Goal: Task Accomplishment & Management: Use online tool/utility

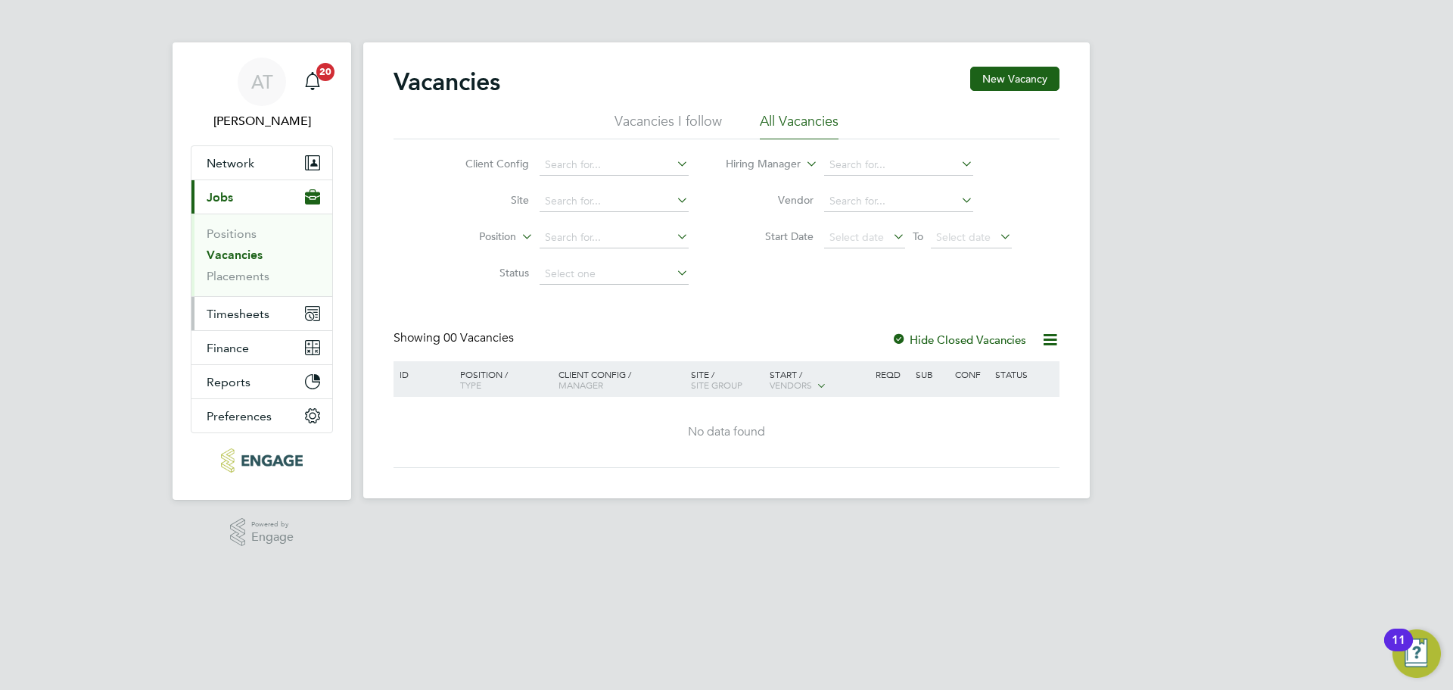
click at [221, 310] on span "Timesheets" at bounding box center [238, 314] width 63 height 14
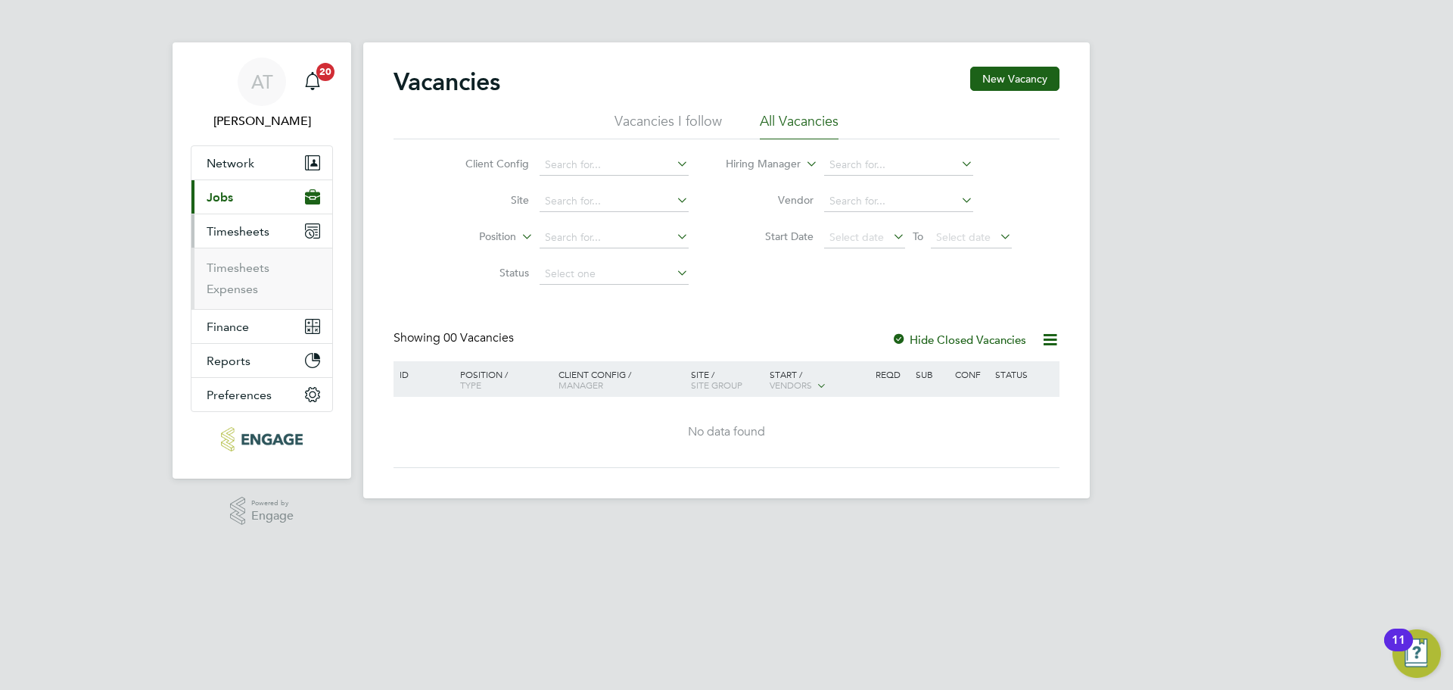
click at [241, 258] on ul "Timesheets Expenses" at bounding box center [262, 278] width 141 height 61
click at [245, 267] on link "Timesheets" at bounding box center [238, 267] width 63 height 14
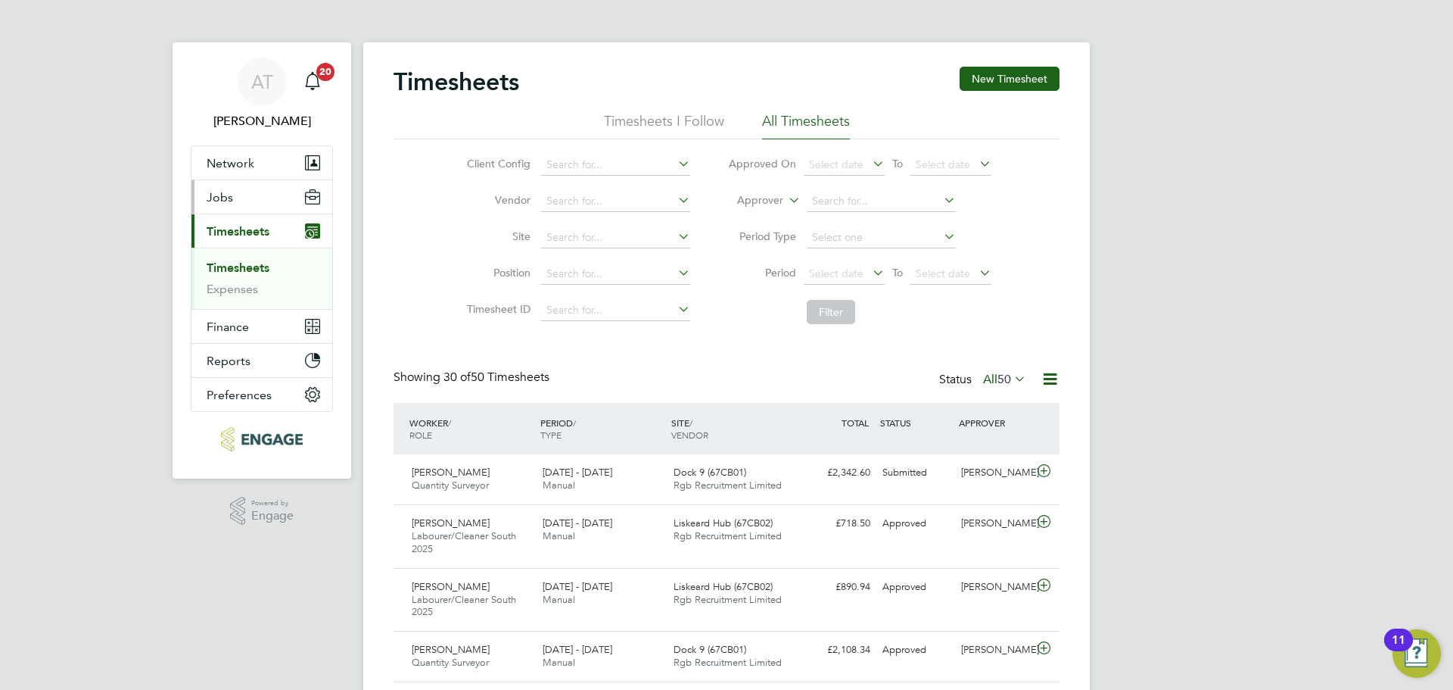
click at [216, 198] on span "Jobs" at bounding box center [220, 197] width 26 height 14
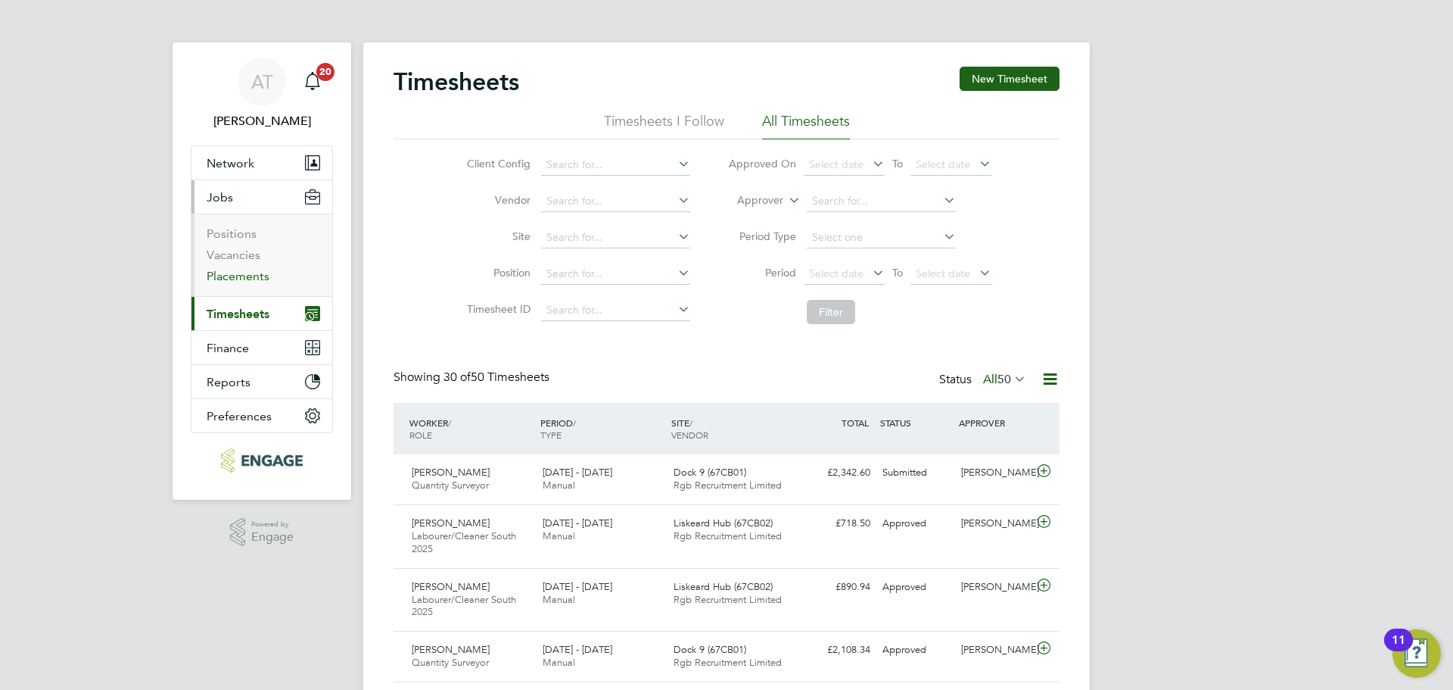
click at [231, 277] on link "Placements" at bounding box center [238, 276] width 63 height 14
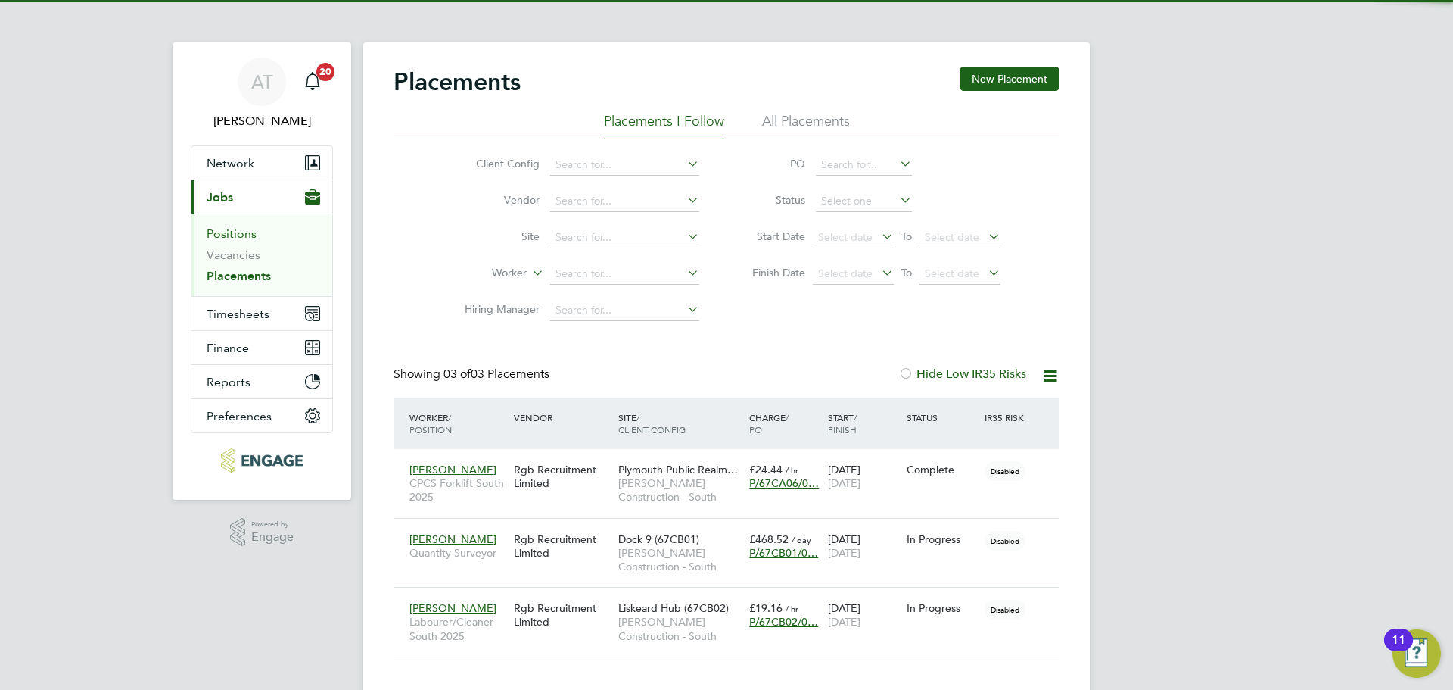
click at [225, 231] on link "Positions" at bounding box center [232, 233] width 50 height 14
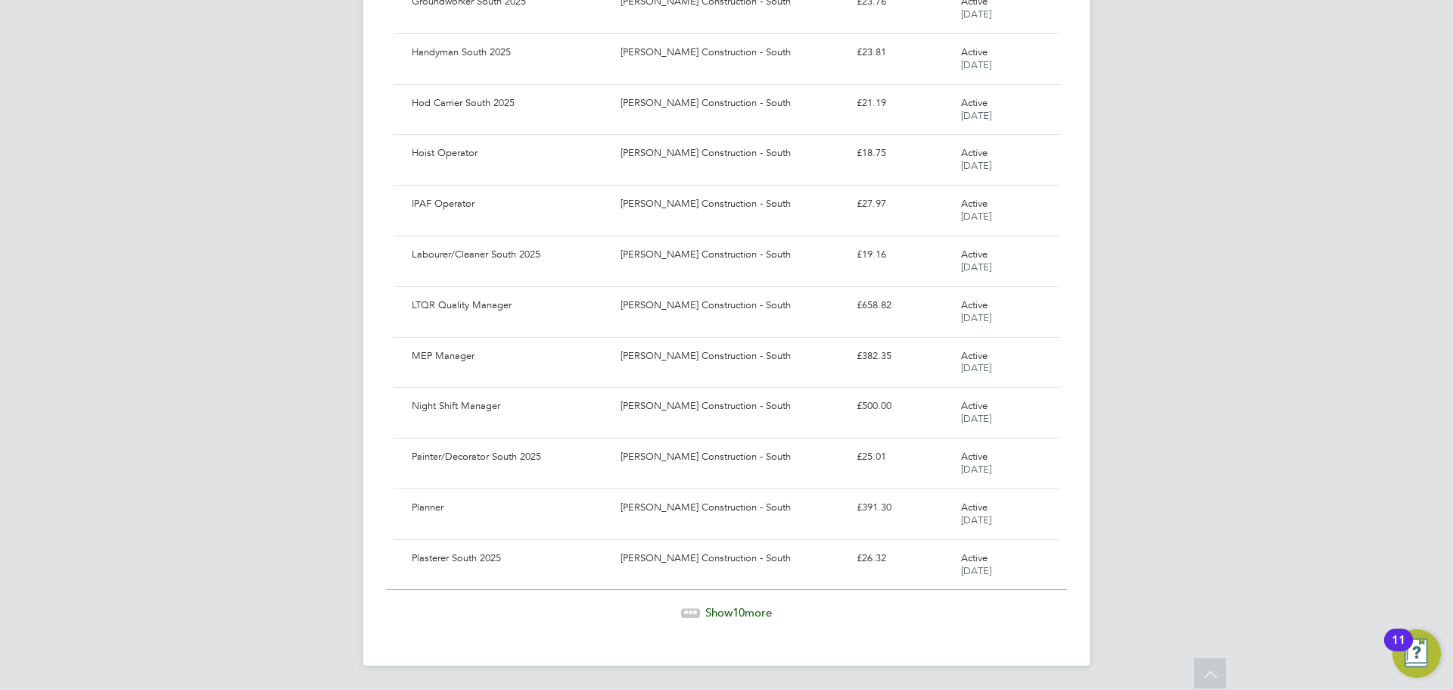
click at [727, 609] on span "Show 10 more" at bounding box center [738, 612] width 67 height 14
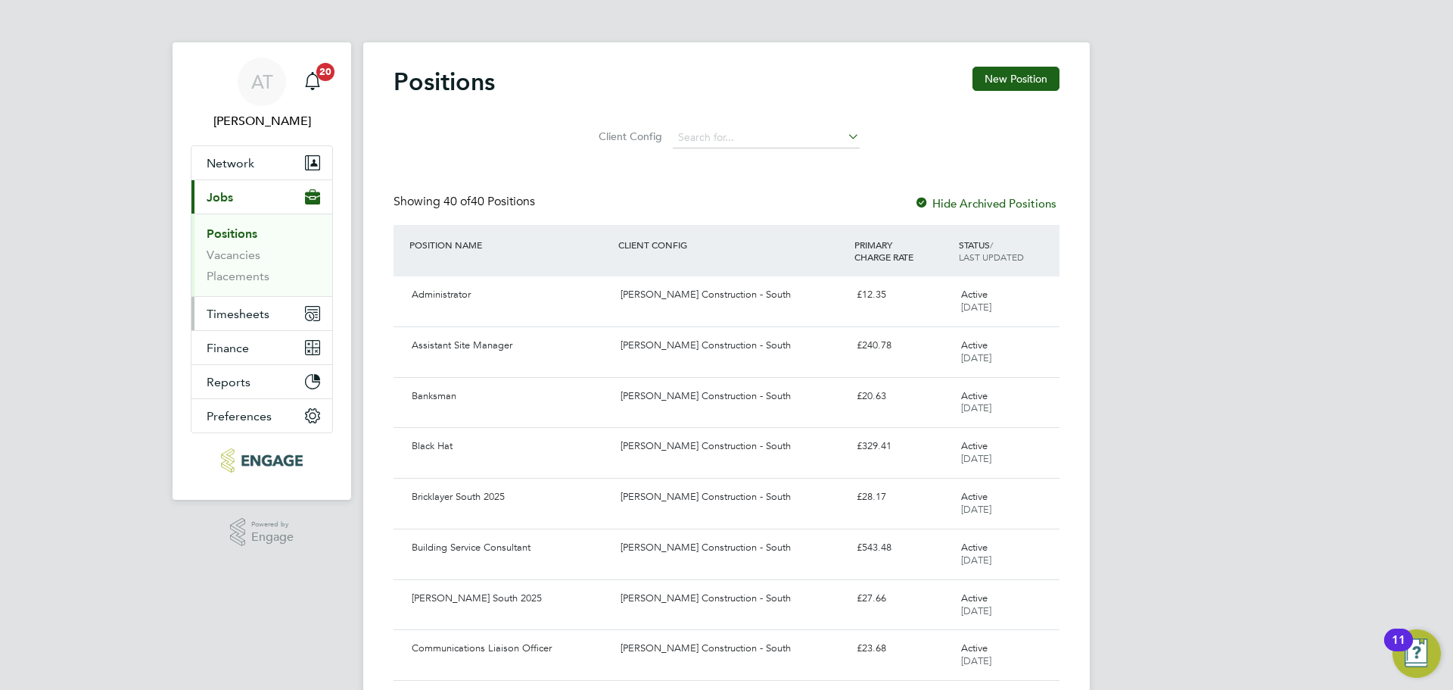
click at [220, 312] on span "Timesheets" at bounding box center [238, 314] width 63 height 14
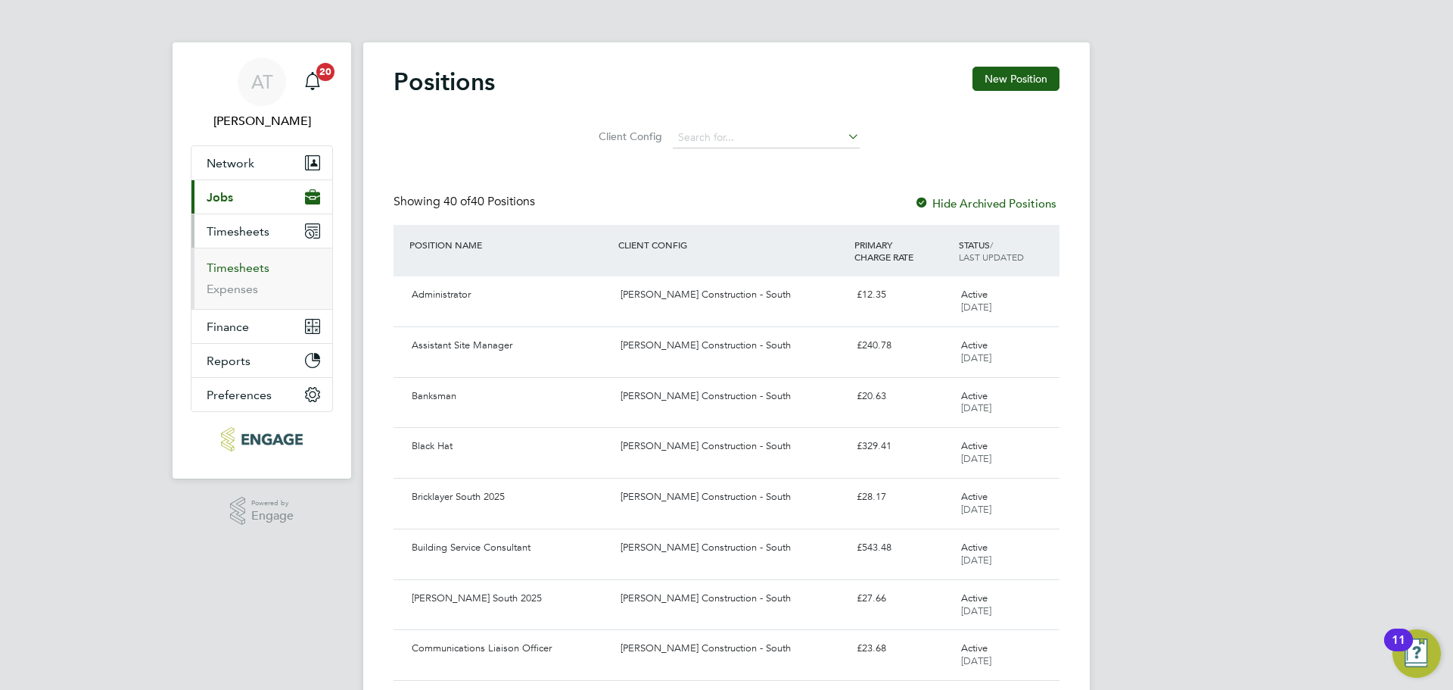
click at [224, 266] on link "Timesheets" at bounding box center [238, 267] width 63 height 14
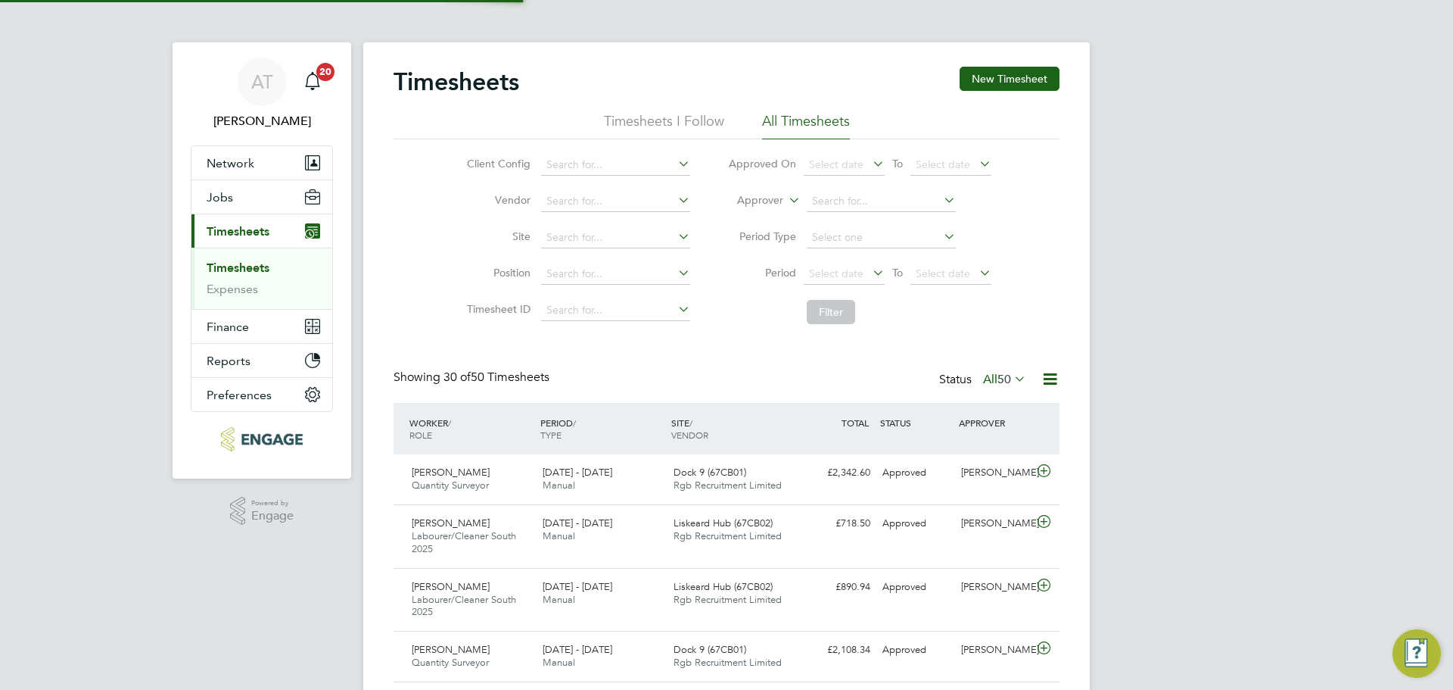
scroll to position [51, 132]
click at [1037, 466] on icon at bounding box center [1044, 471] width 19 height 12
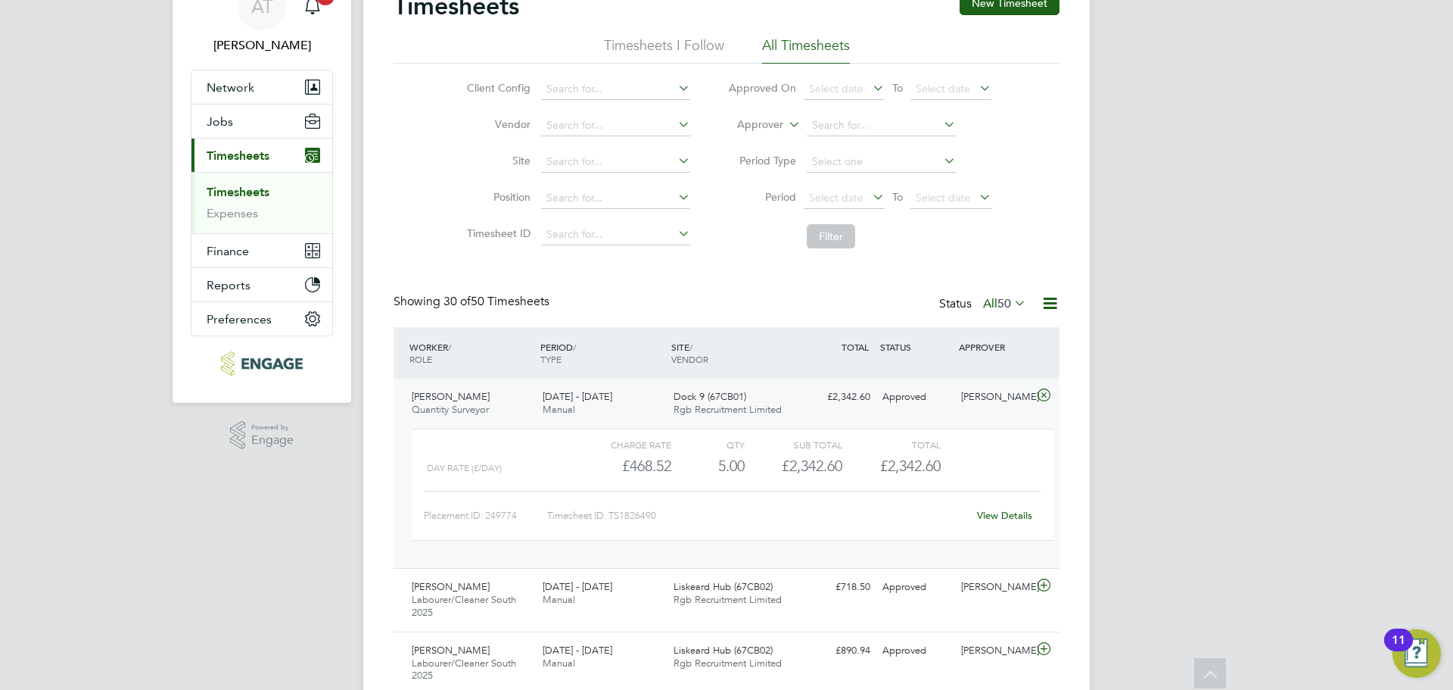
click at [986, 513] on link "View Details" at bounding box center [1004, 515] width 55 height 13
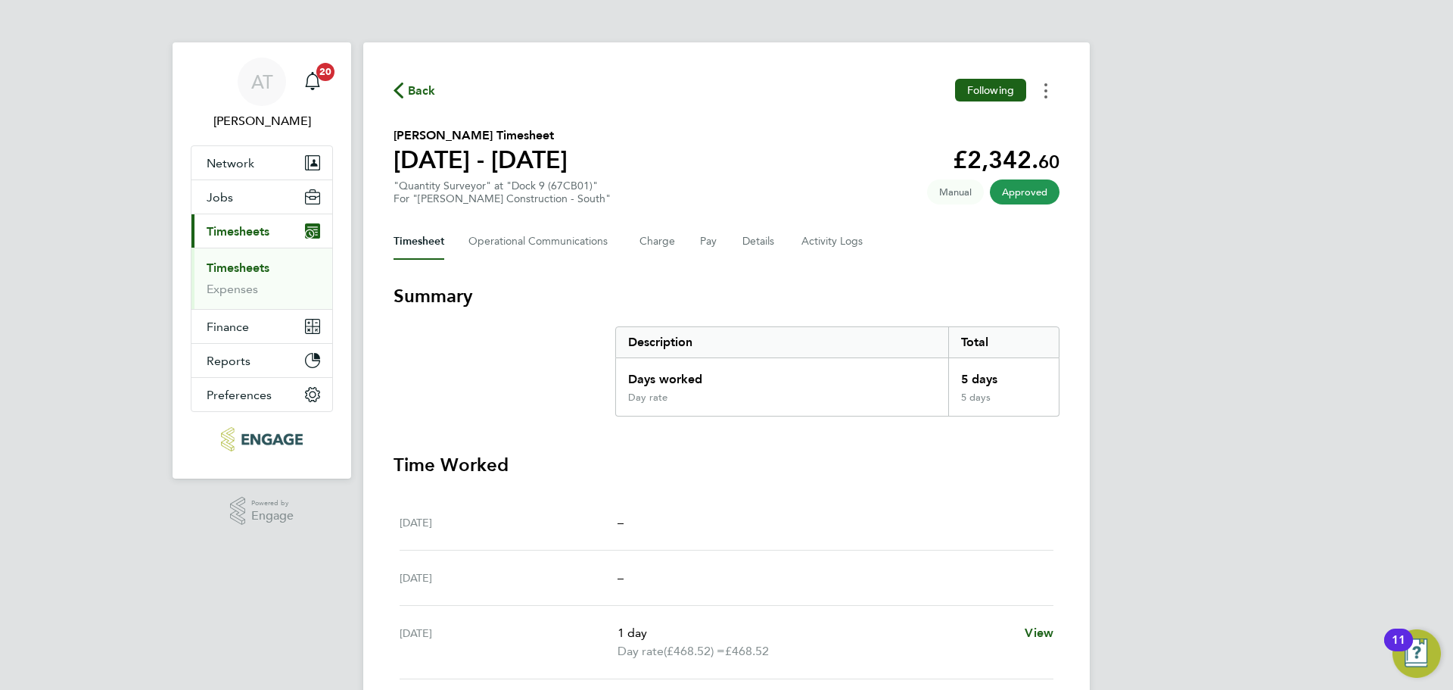
click at [1045, 88] on icon "Timesheets Menu" at bounding box center [1046, 90] width 3 height 15
click at [948, 129] on link "Download timesheet" at bounding box center [969, 124] width 182 height 30
